Goal: Participate in discussion

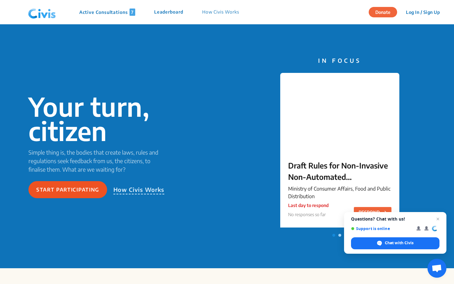
click at [79, 196] on button "Start participating" at bounding box center [67, 189] width 79 height 17
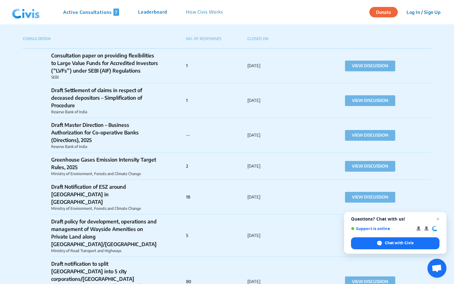
scroll to position [653, 0]
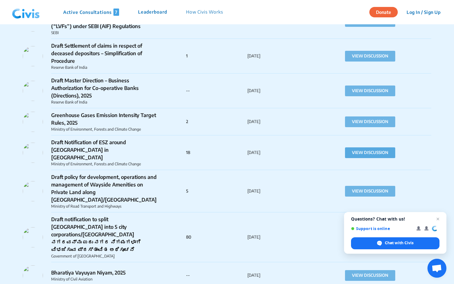
click at [368, 150] on button "VIEW DISCUSSION" at bounding box center [370, 153] width 50 height 11
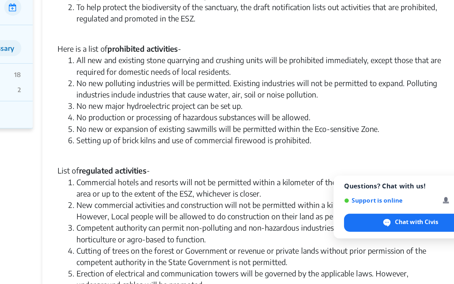
scroll to position [297, 0]
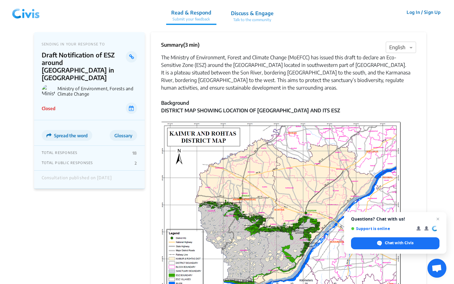
click at [134, 161] on div "TOTAL PUBLIC RESPONSES 2" at bounding box center [89, 163] width 95 height 5
click at [122, 131] on button "Glossary" at bounding box center [123, 135] width 27 height 11
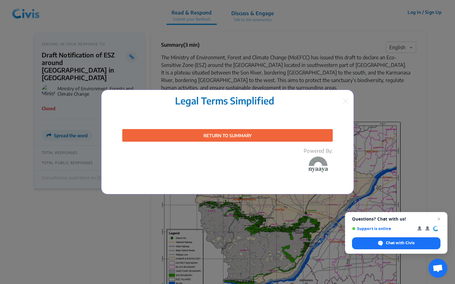
click at [348, 103] on img at bounding box center [346, 101] width 6 height 5
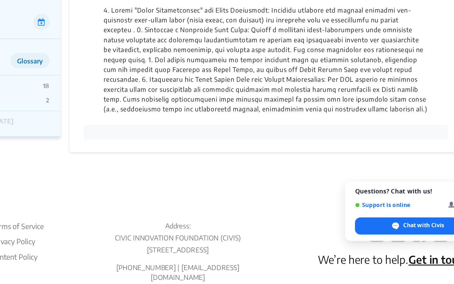
scroll to position [909, 0]
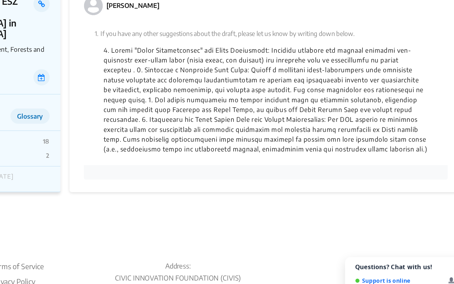
drag, startPoint x: 308, startPoint y: 143, endPoint x: 290, endPoint y: 105, distance: 42.0
click at [290, 105] on div "1. If you have any other suggestions about the draft, please let us know by wri…" at bounding box center [289, 96] width 240 height 103
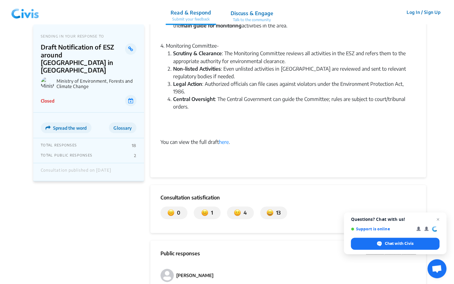
scroll to position [669, 0]
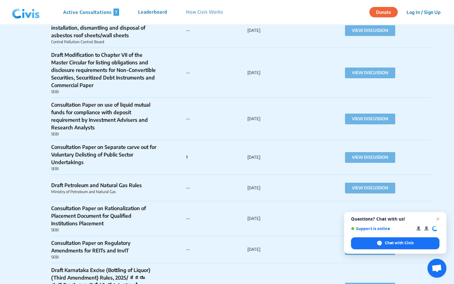
scroll to position [3350, 0]
